Goal: Information Seeking & Learning: Learn about a topic

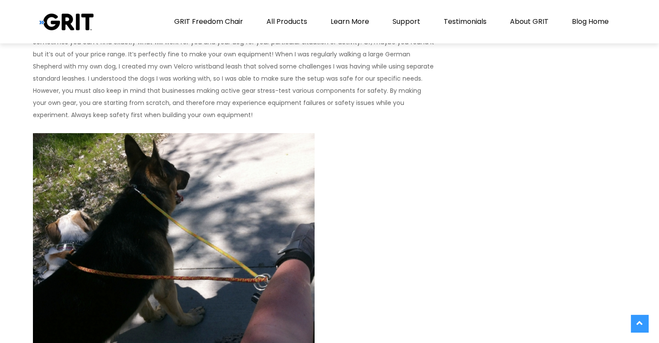
scroll to position [3292, 0]
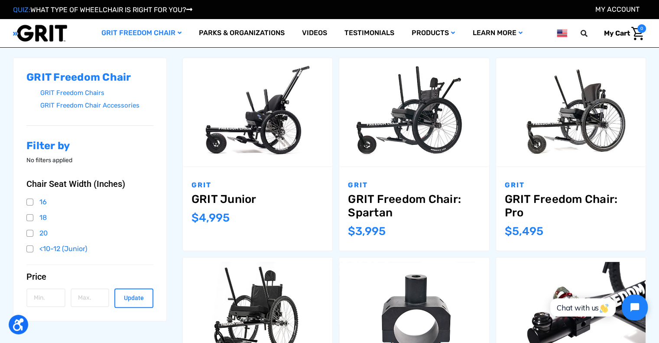
scroll to position [115, 0]
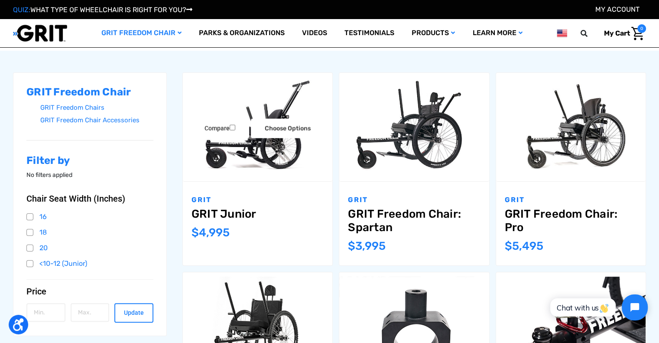
click at [231, 161] on img "GRIT Junior,$4,995.00\a" at bounding box center [257, 127] width 149 height 100
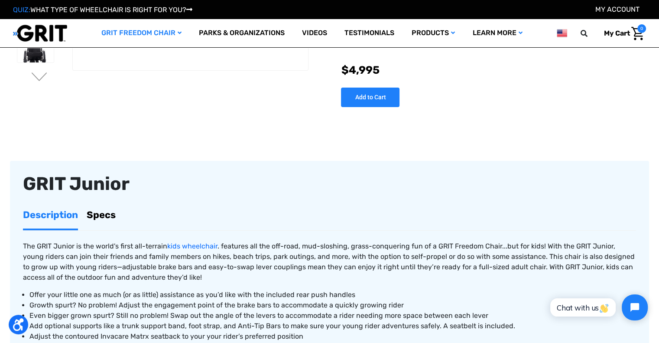
scroll to position [230, 0]
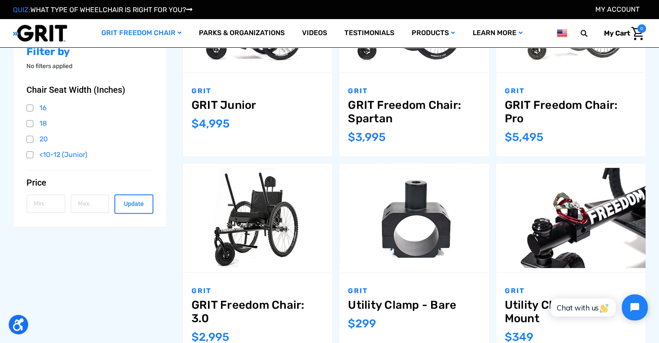
scroll to position [296, 0]
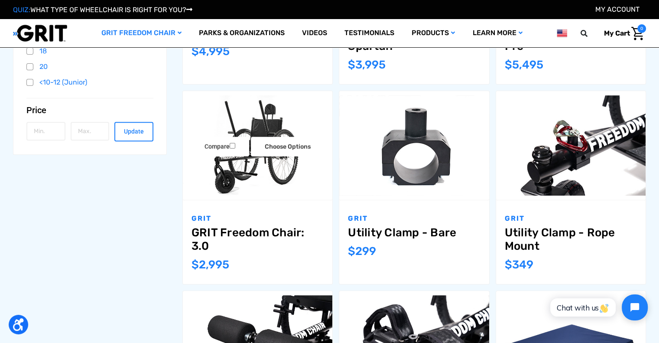
click at [259, 176] on img "GRIT Freedom Chair: 3.0,$2,995.00\a" at bounding box center [257, 145] width 149 height 100
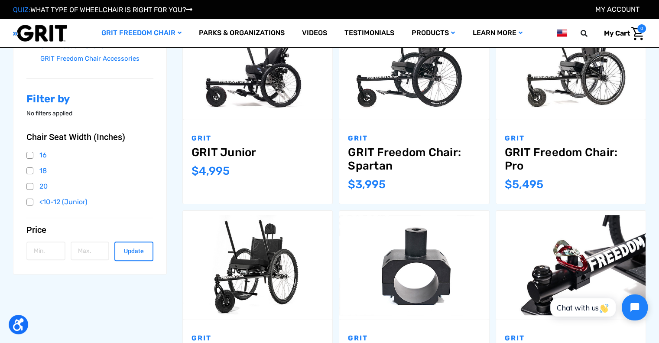
scroll to position [286, 0]
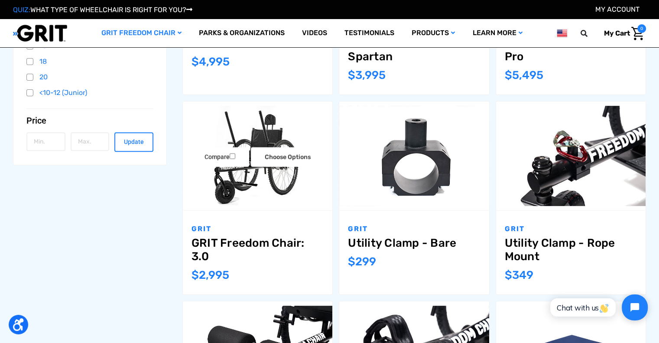
click at [293, 183] on img "GRIT Freedom Chair: 3.0,$2,995.00\a" at bounding box center [257, 156] width 149 height 100
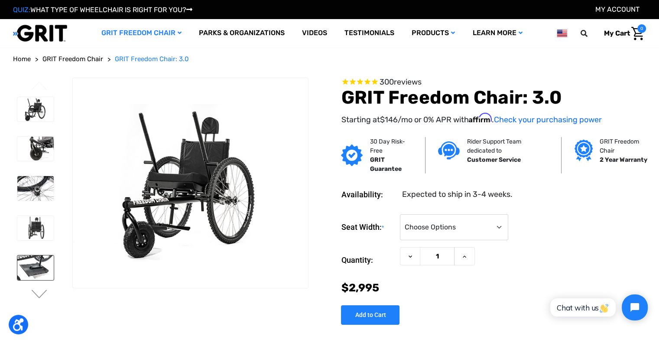
click at [34, 256] on img at bounding box center [35, 267] width 36 height 24
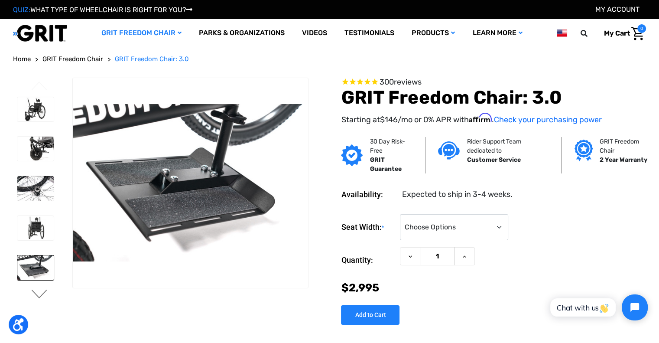
click at [40, 290] on button "Next" at bounding box center [39, 294] width 18 height 10
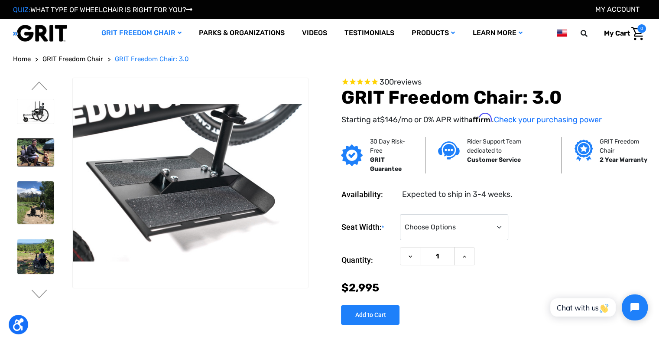
click at [40, 159] on img at bounding box center [35, 152] width 36 height 27
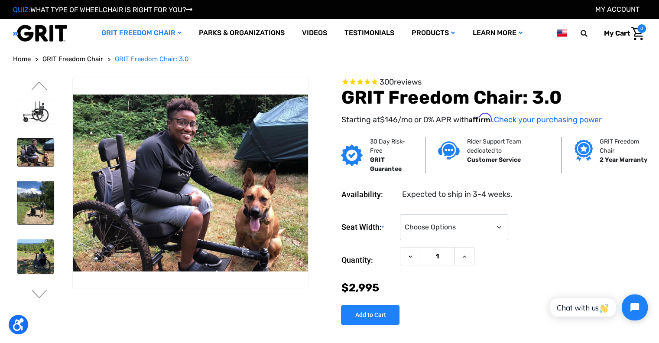
click at [38, 204] on img at bounding box center [35, 202] width 36 height 43
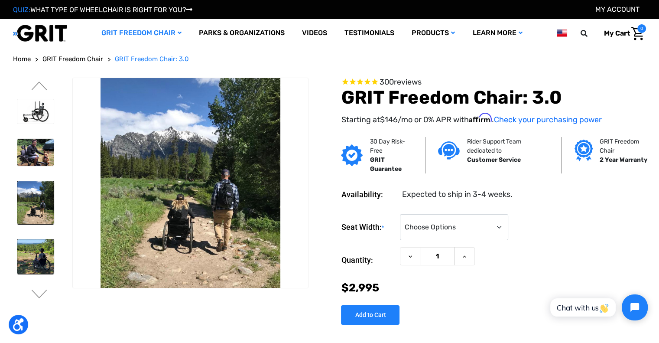
click at [40, 239] on img at bounding box center [35, 256] width 36 height 35
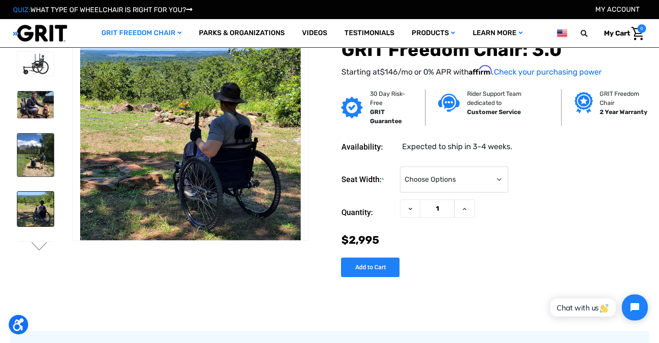
scroll to position [58, 0]
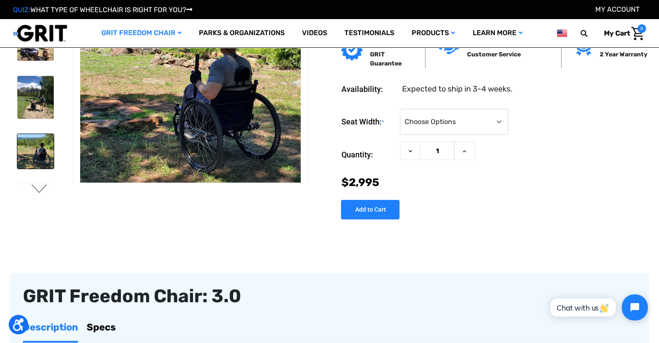
click at [40, 190] on button "Next" at bounding box center [39, 189] width 18 height 10
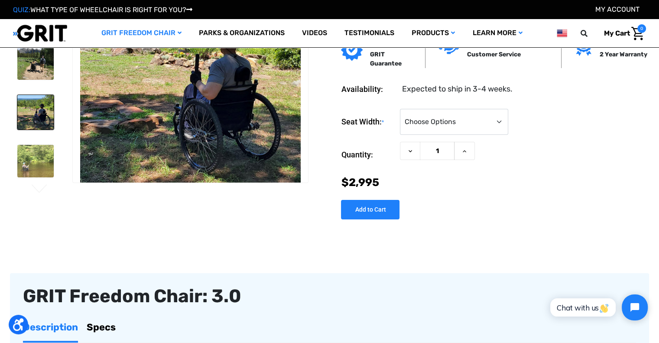
scroll to position [49, 0]
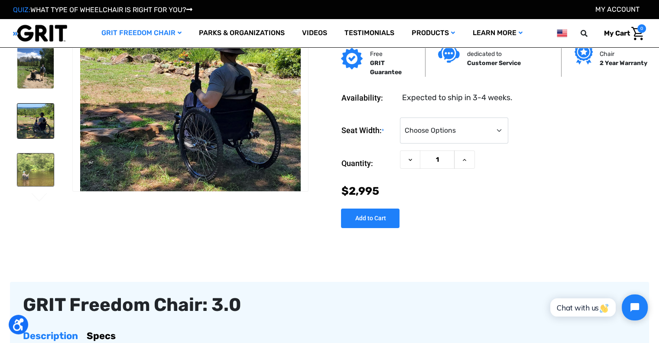
click at [31, 164] on img at bounding box center [35, 169] width 36 height 32
